Goal: Task Accomplishment & Management: Manage account settings

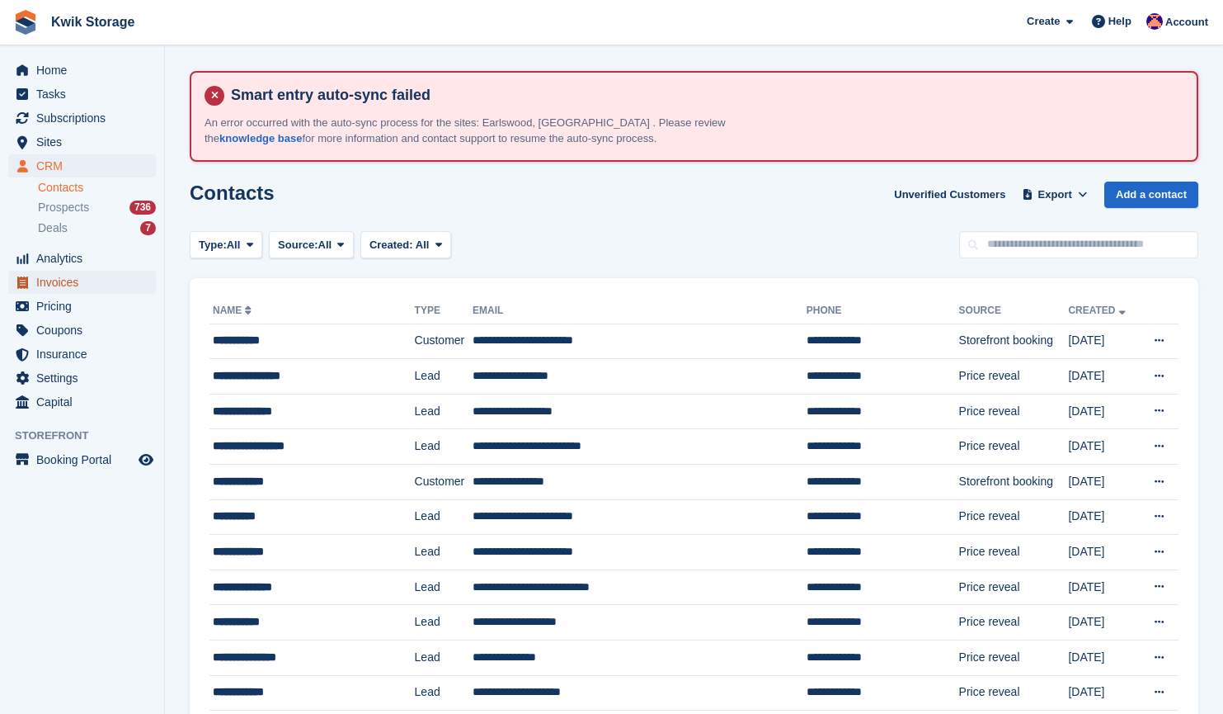
click at [97, 281] on span "Invoices" at bounding box center [85, 282] width 99 height 23
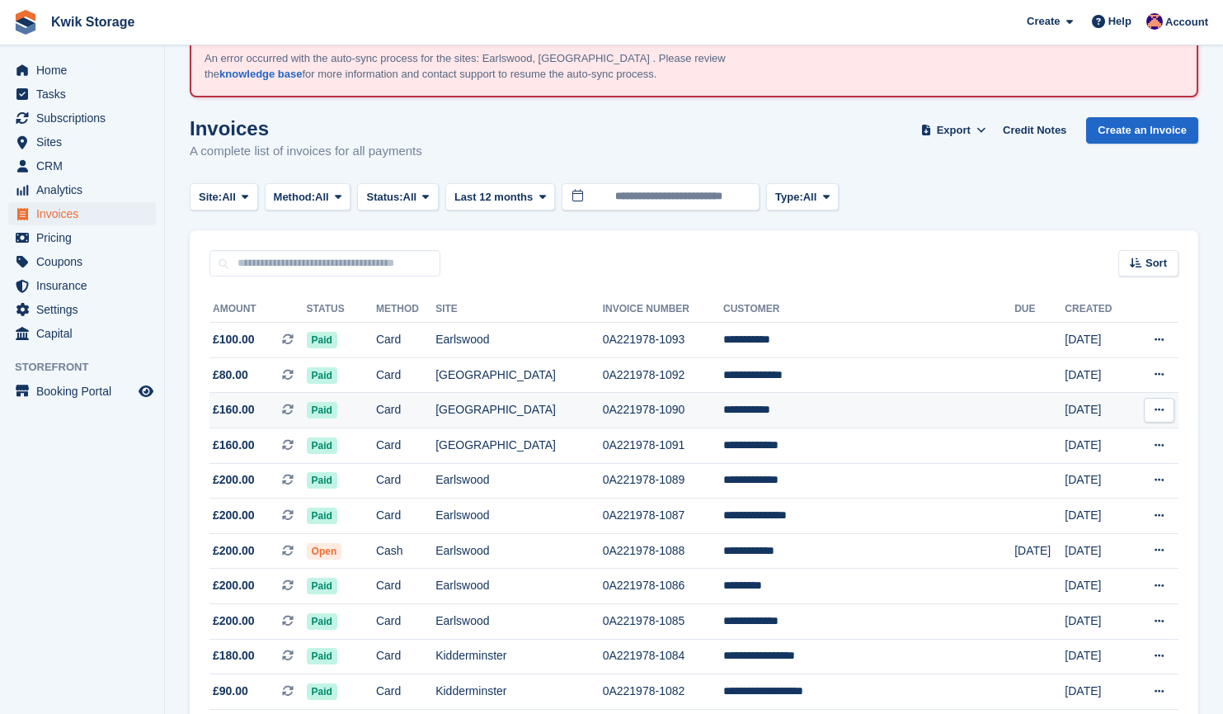
scroll to position [70, 0]
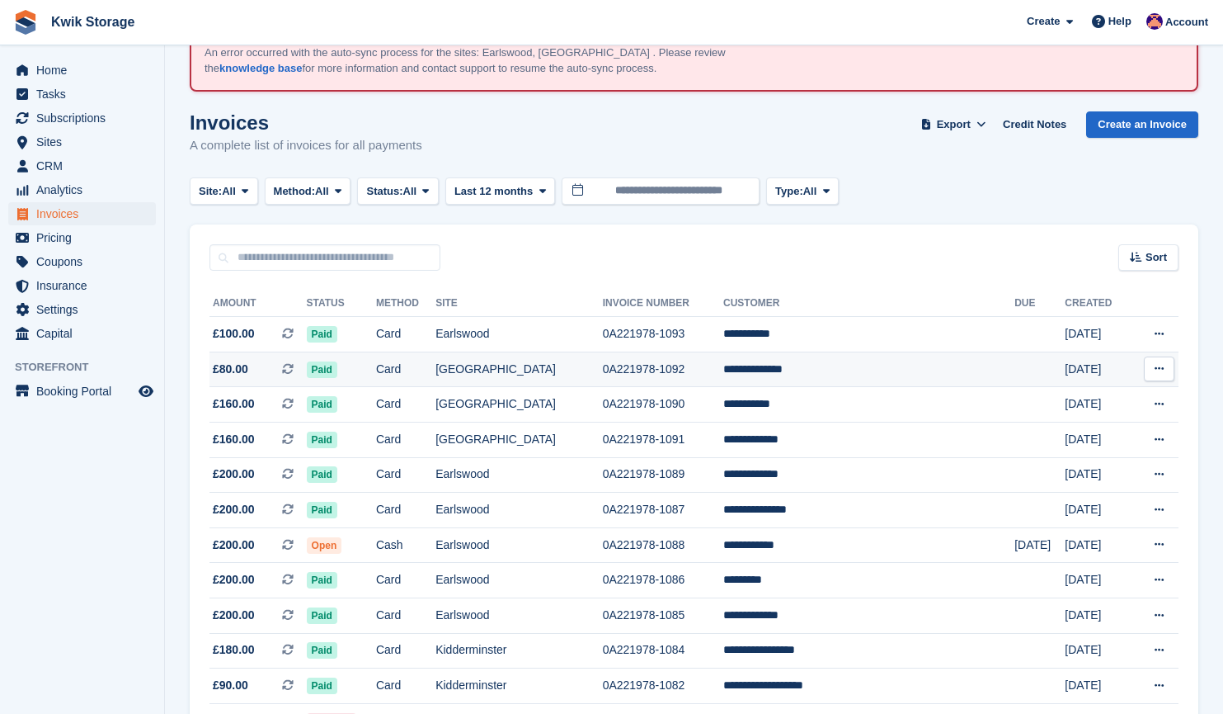
click at [425, 362] on td "Card" at bounding box center [405, 368] width 59 height 35
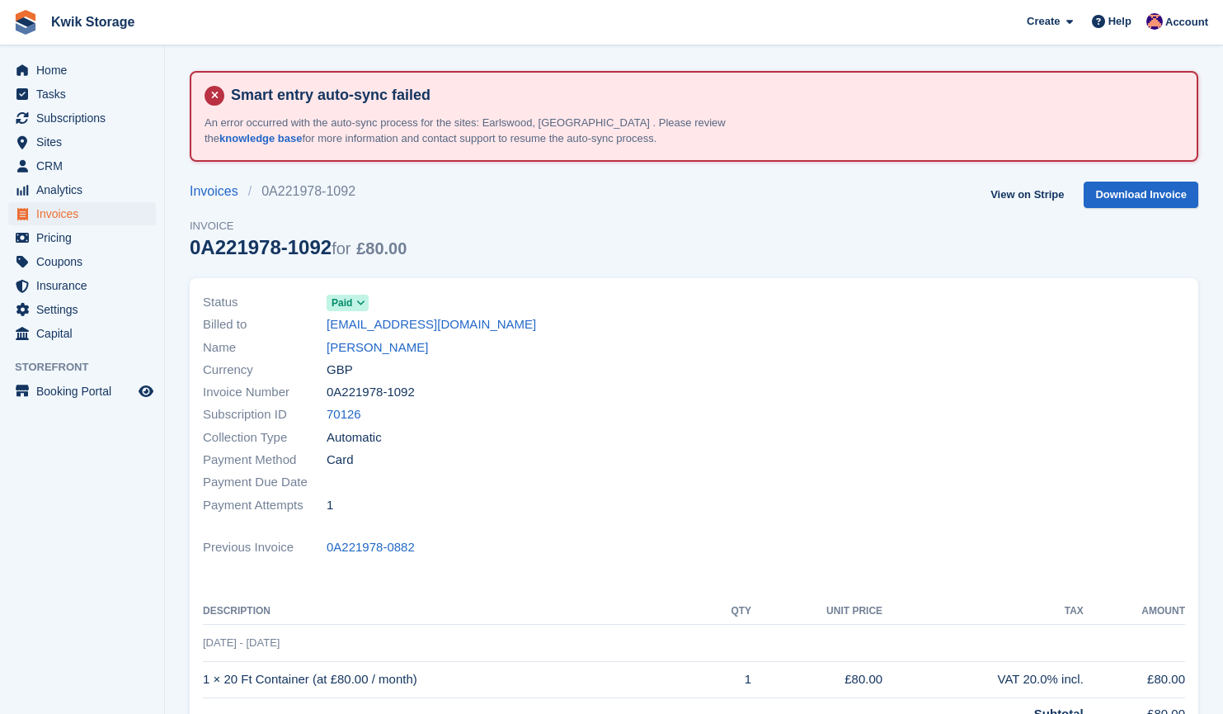
click at [390, 345] on link "Denise paxford" at bounding box center [377, 347] width 101 height 19
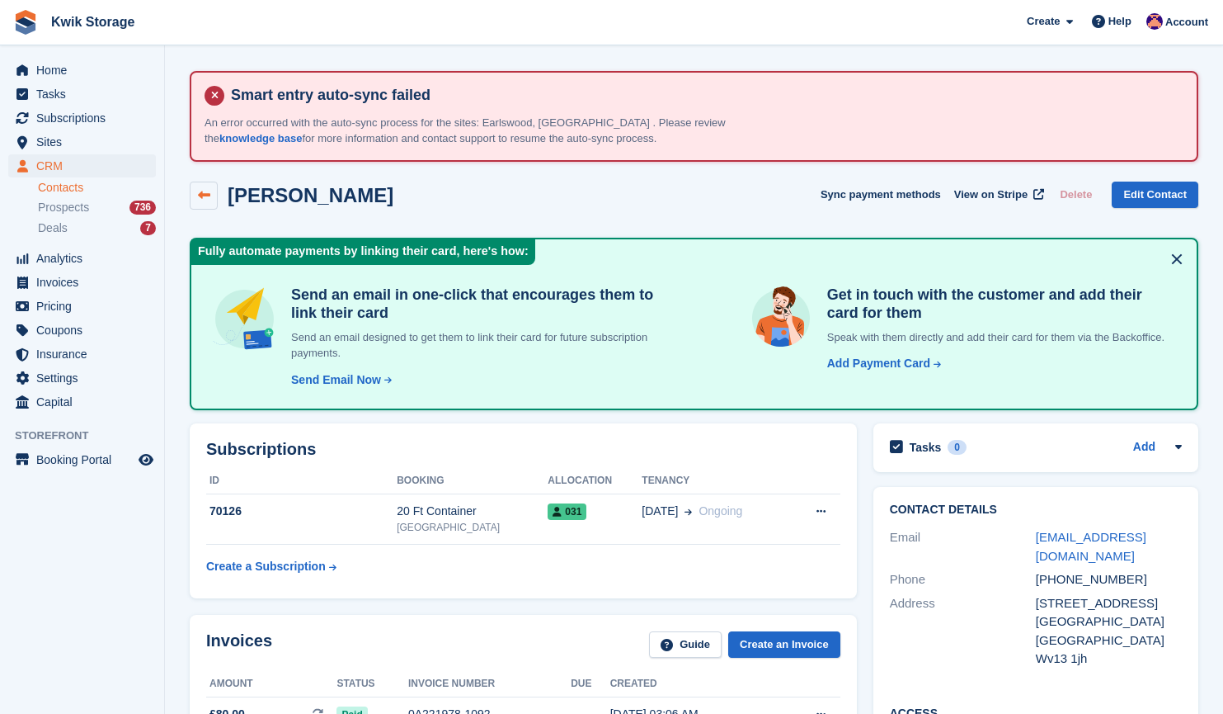
click at [209, 191] on icon at bounding box center [204, 195] width 12 height 12
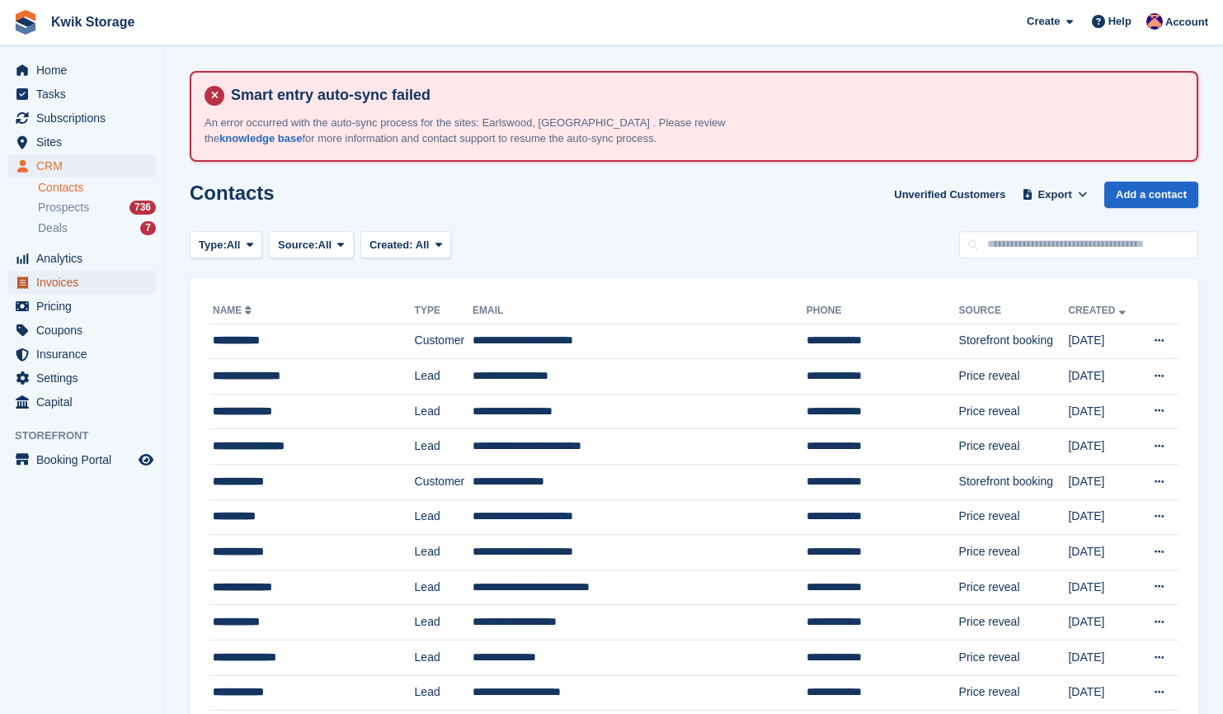
click at [92, 284] on span "Invoices" at bounding box center [85, 282] width 99 height 23
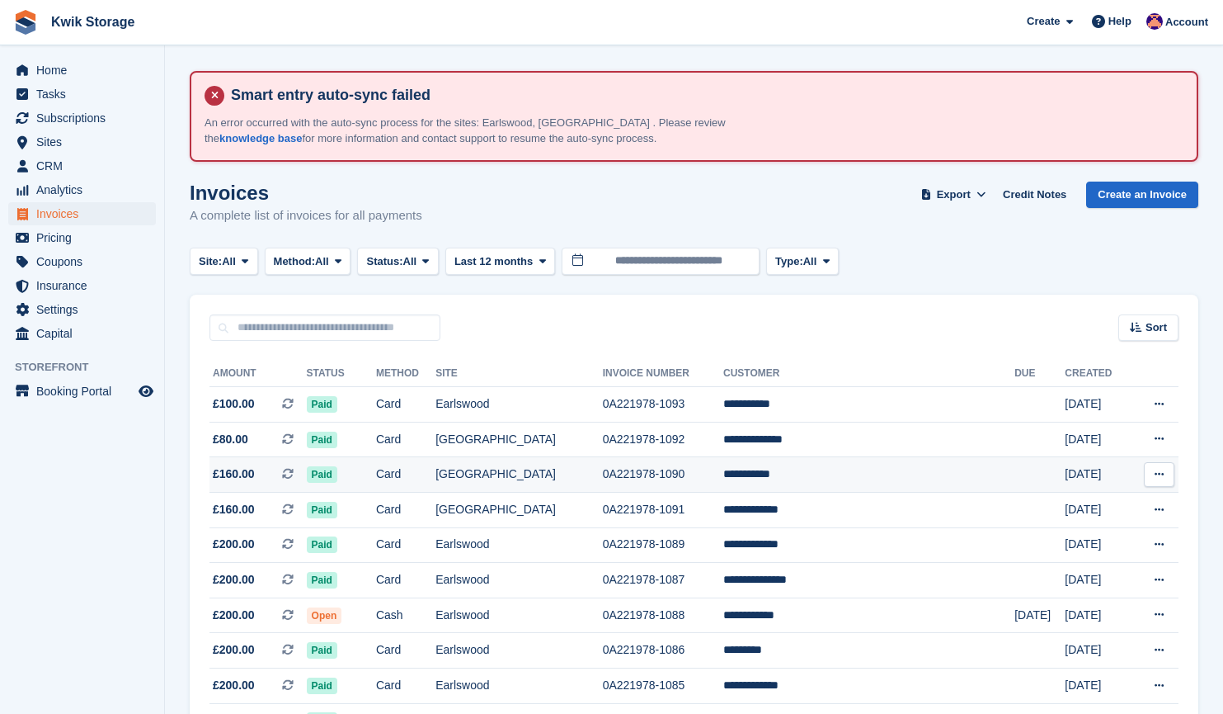
click at [436, 479] on td "Card" at bounding box center [405, 474] width 59 height 35
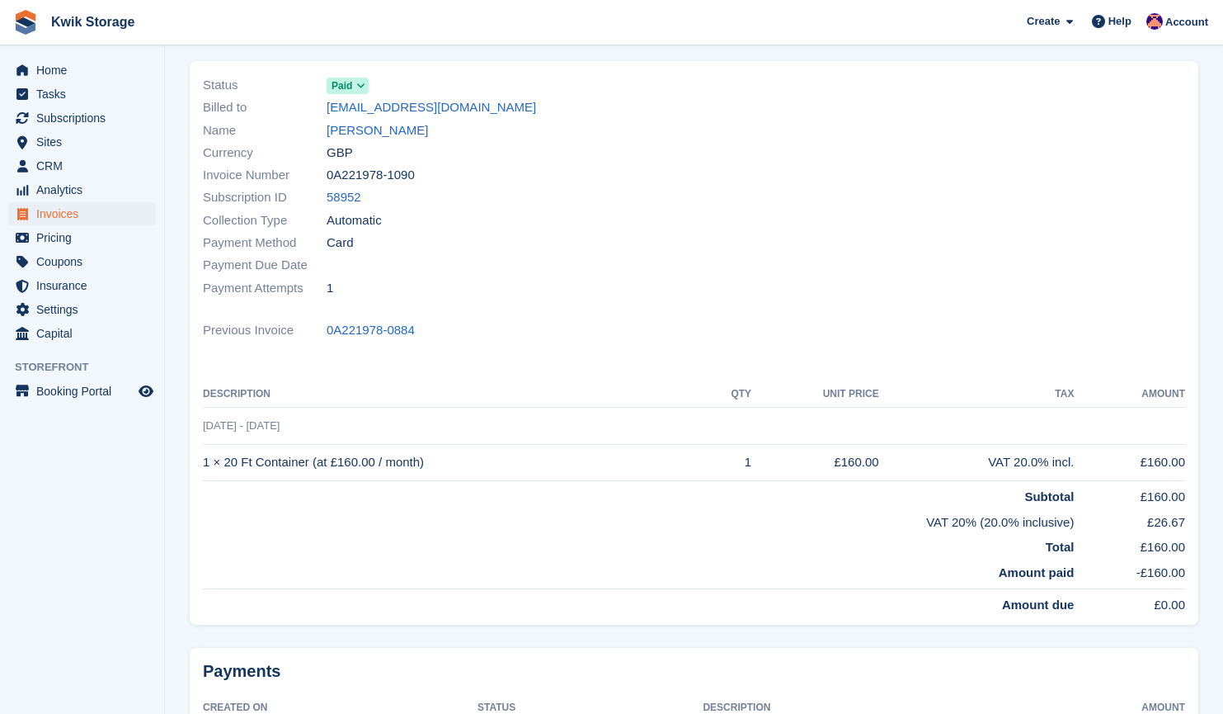
scroll to position [216, 0]
click at [369, 135] on link "[PERSON_NAME]" at bounding box center [377, 131] width 101 height 19
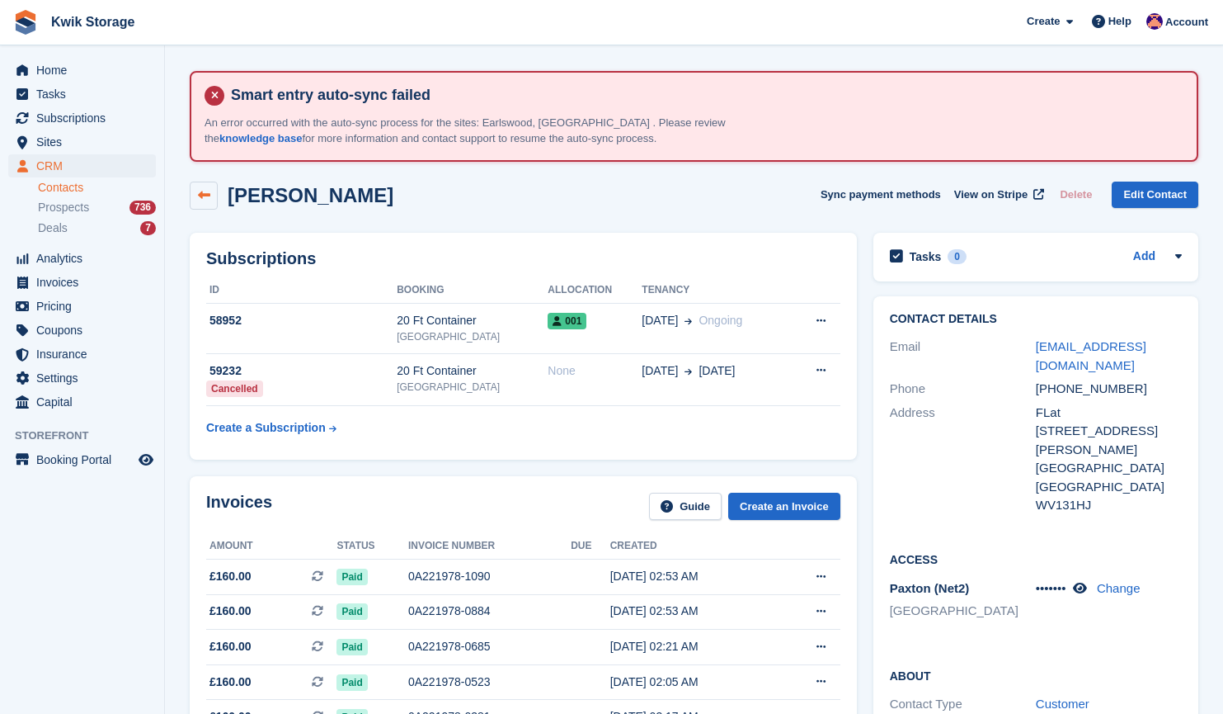
click at [198, 203] on link at bounding box center [204, 196] width 28 height 28
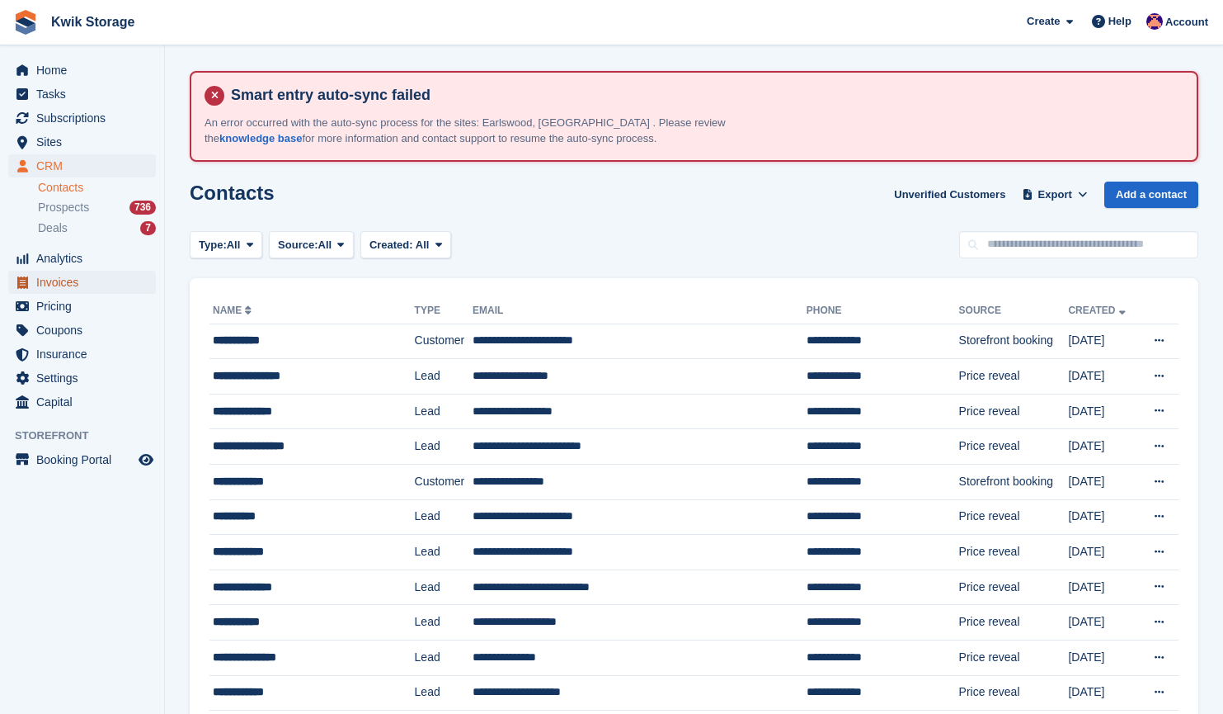
click at [71, 281] on span "Invoices" at bounding box center [85, 282] width 99 height 23
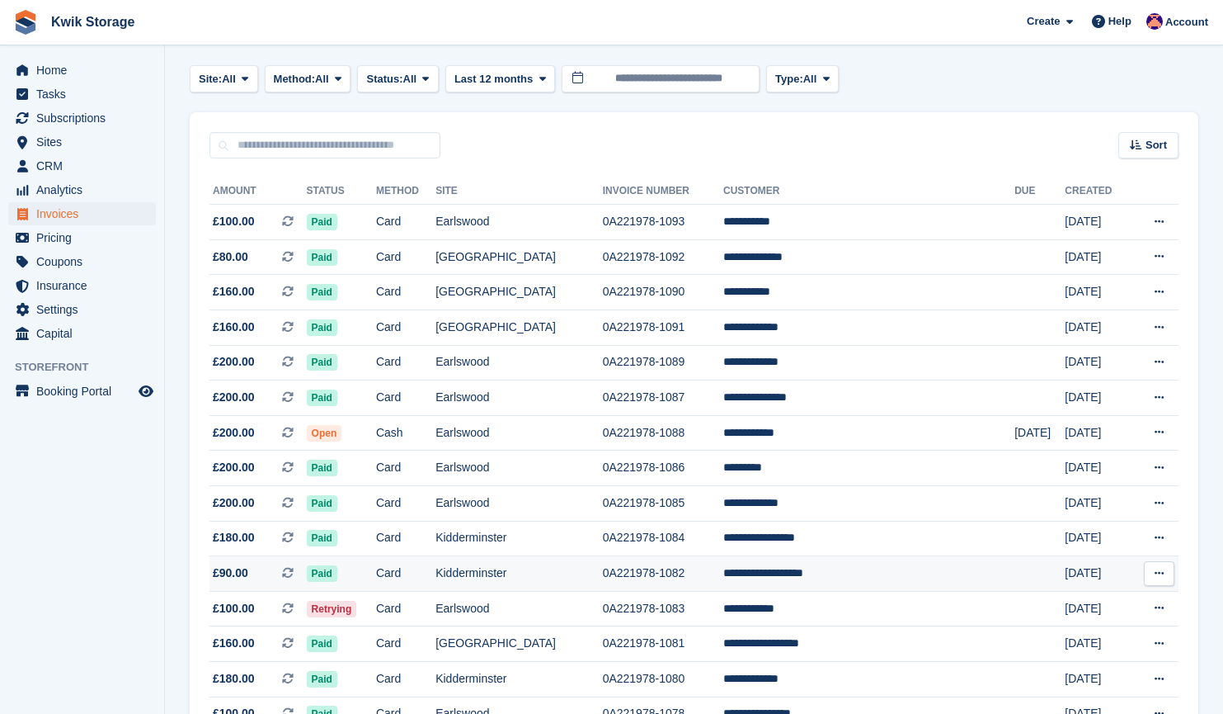
scroll to position [183, 0]
click at [677, 611] on td "0A221978-1083" at bounding box center [663, 607] width 120 height 35
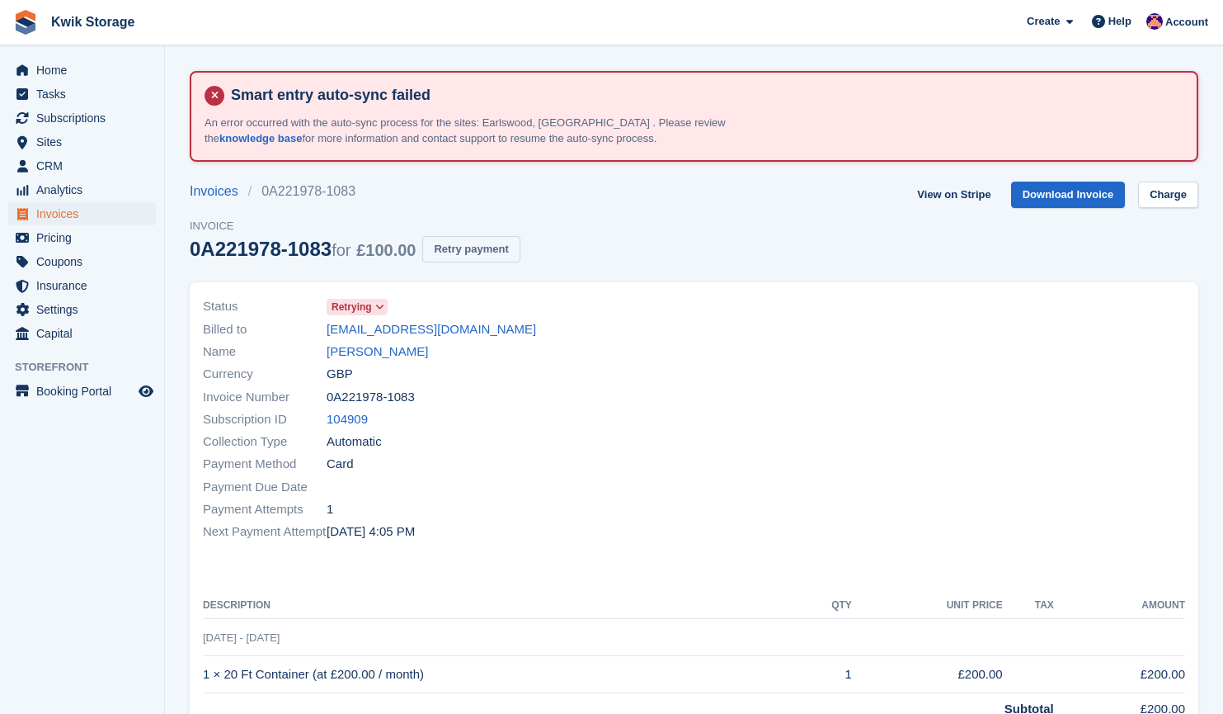
click at [499, 240] on button "Retry payment" at bounding box center [470, 249] width 97 height 27
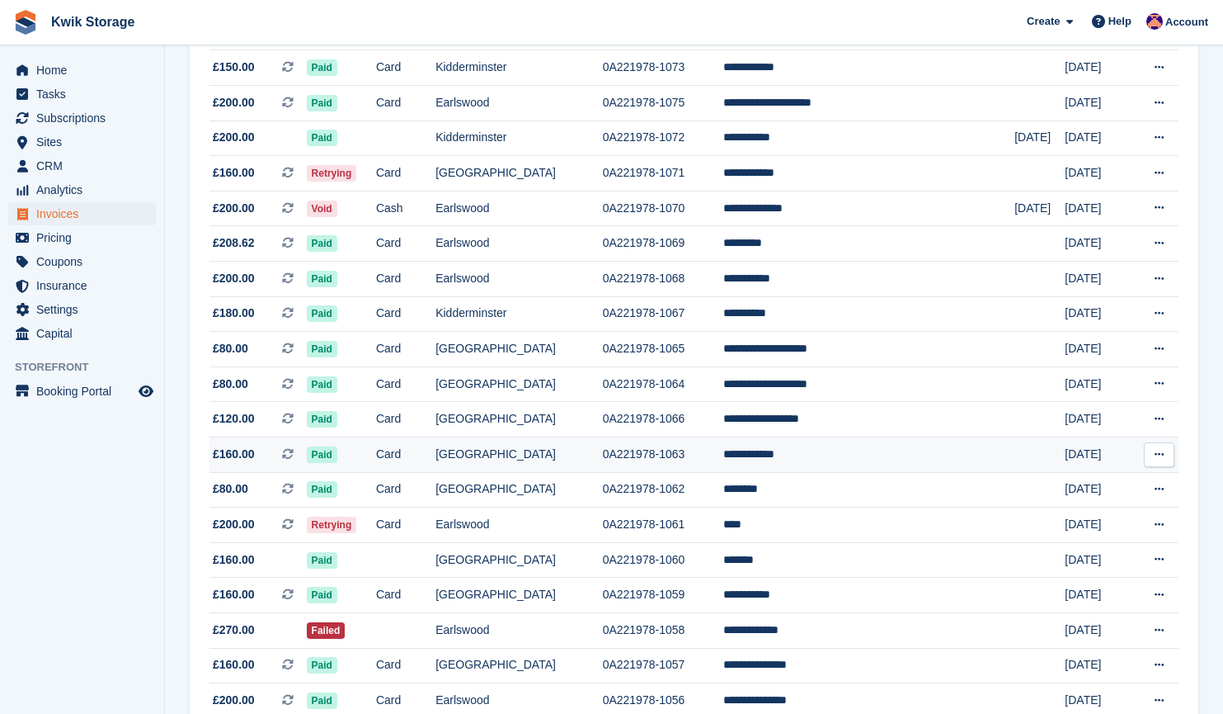
scroll to position [1025, 0]
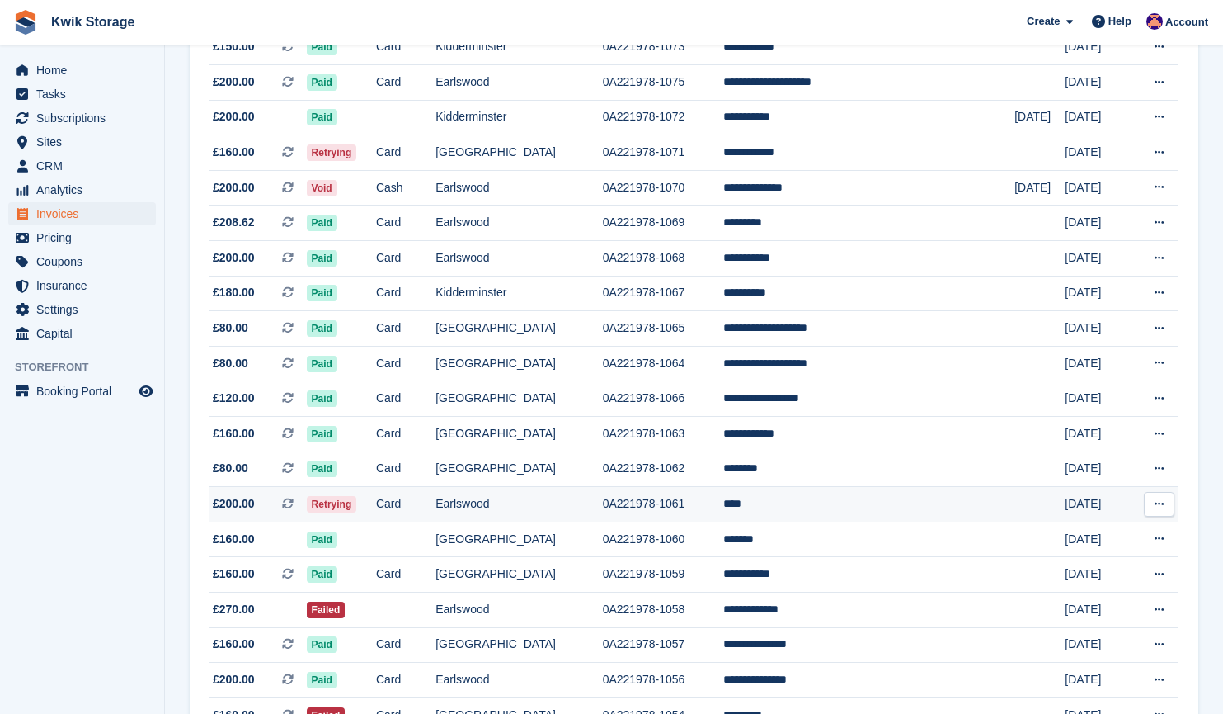
click at [436, 488] on td "Card" at bounding box center [405, 504] width 59 height 35
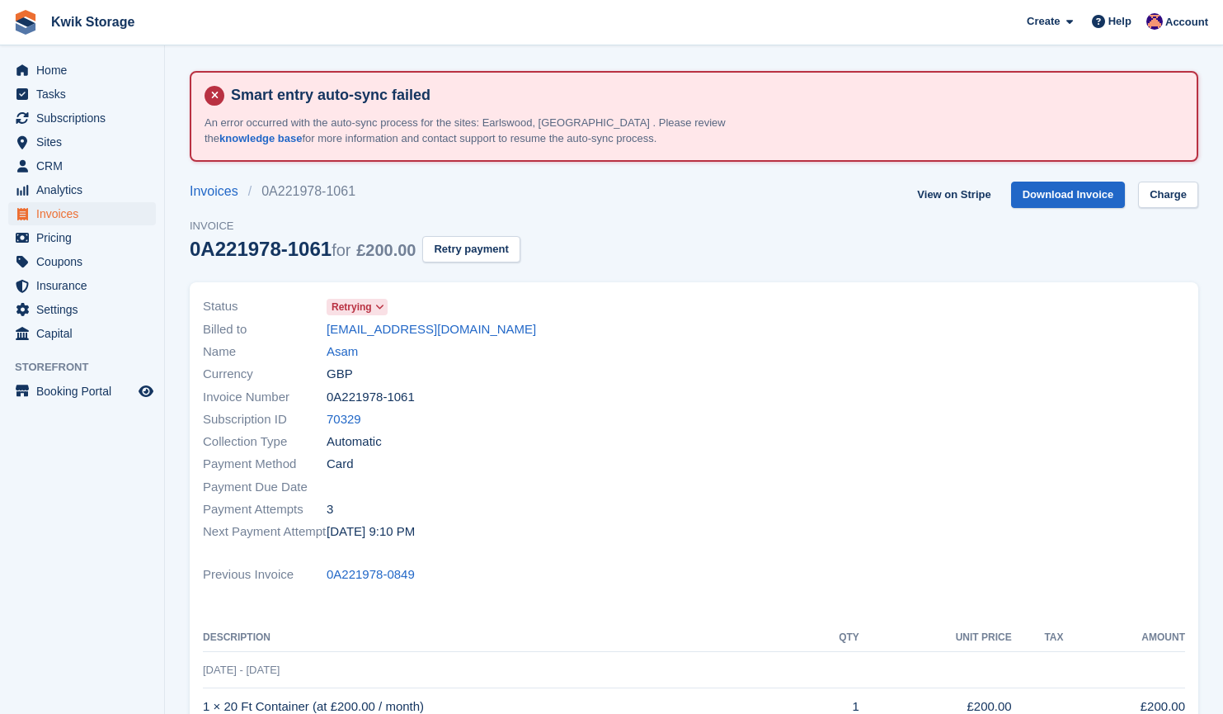
click at [375, 309] on icon at bounding box center [379, 307] width 9 height 10
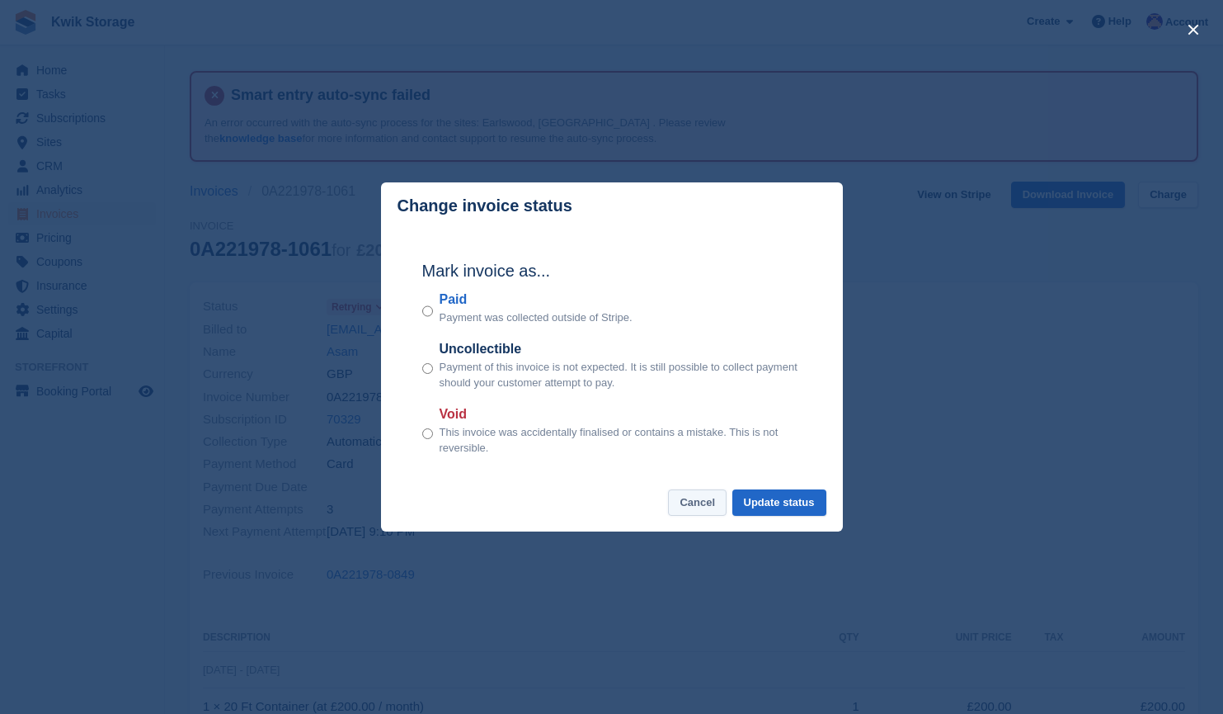
click at [692, 515] on button "Cancel" at bounding box center [697, 502] width 59 height 27
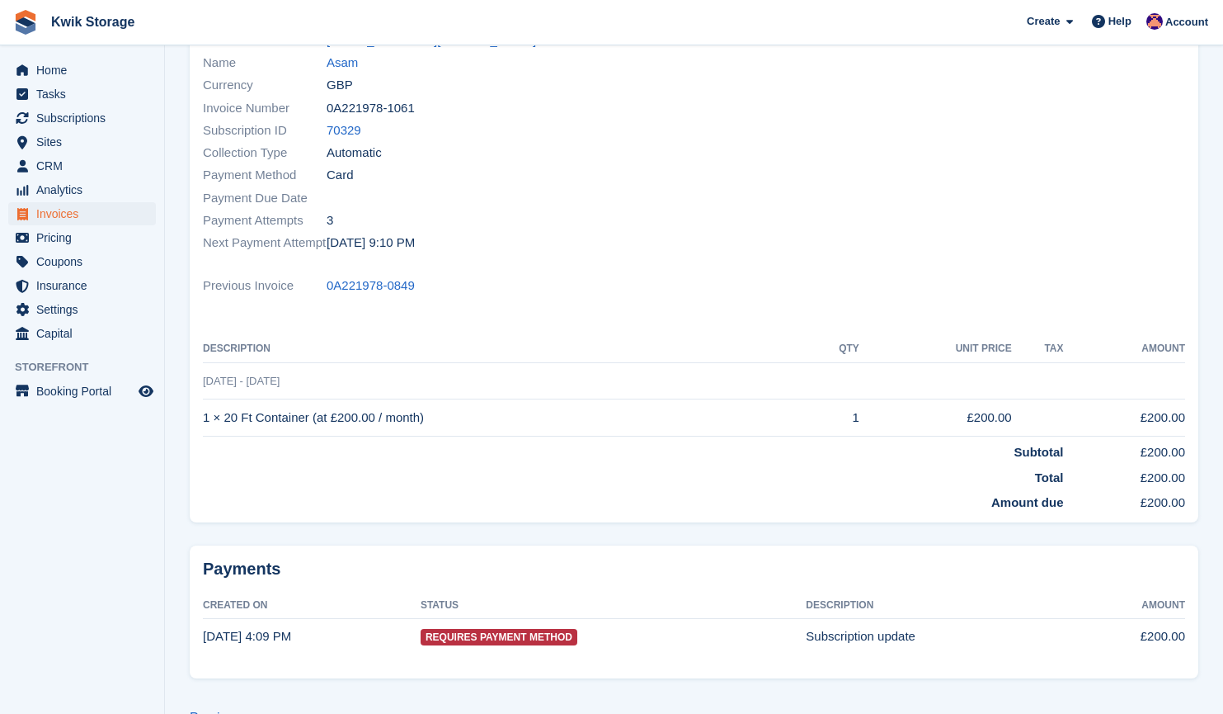
scroll to position [328, 0]
